Goal: Task Accomplishment & Management: Manage account settings

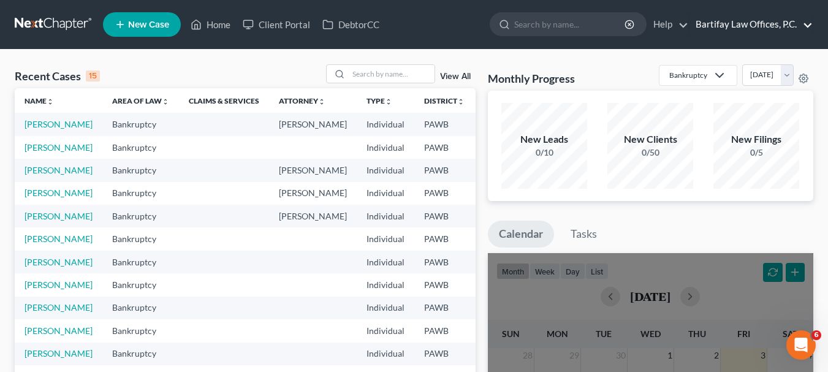
click at [771, 23] on link "Bartifay Law Offices, P.C." at bounding box center [751, 24] width 123 height 22
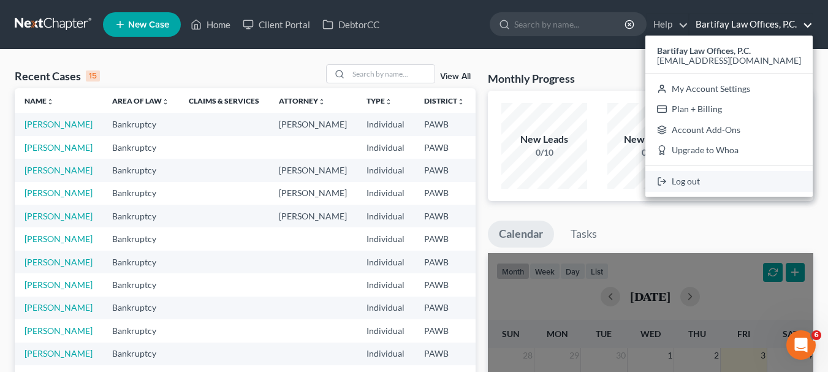
click at [741, 175] on link "Log out" at bounding box center [729, 181] width 167 height 21
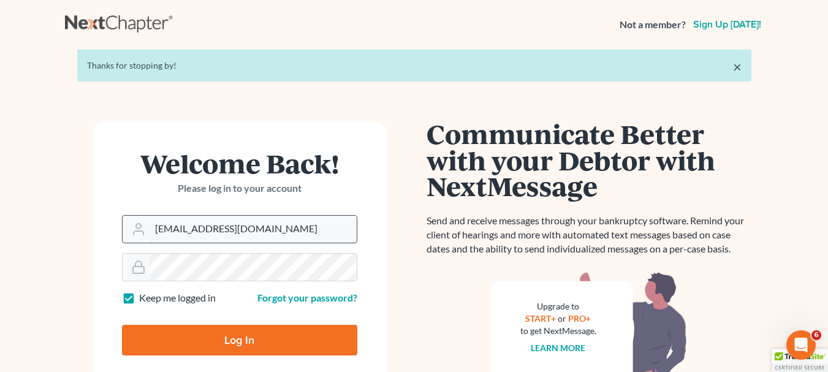
click at [255, 226] on input "[EMAIL_ADDRESS][DOMAIN_NAME]" at bounding box center [253, 229] width 207 height 27
type input "[PERSON_NAME][EMAIL_ADDRESS][DOMAIN_NAME]"
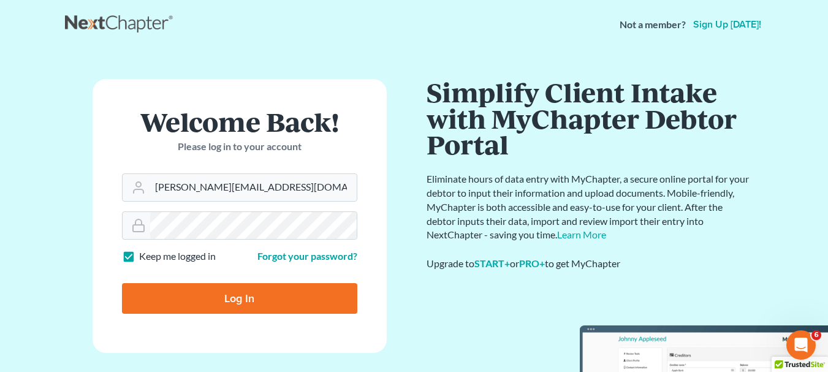
click at [257, 307] on input "Log In" at bounding box center [239, 298] width 235 height 31
type input "Thinking..."
